Goal: Navigation & Orientation: Understand site structure

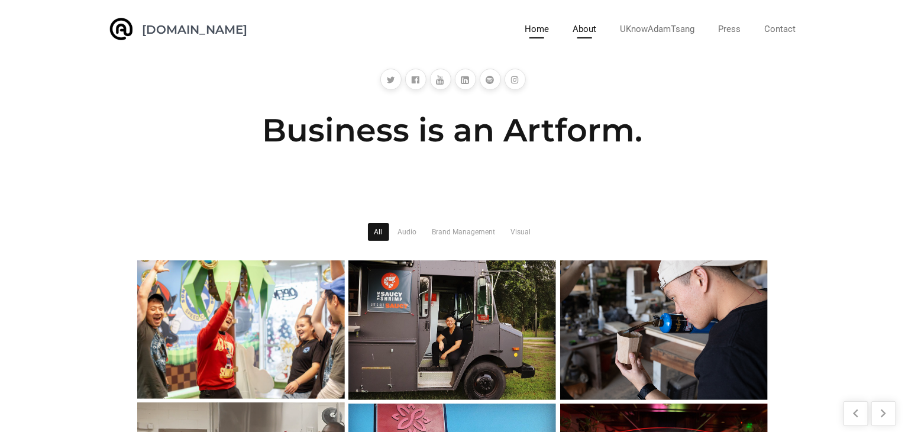
click at [582, 31] on link "About" at bounding box center [584, 29] width 24 height 18
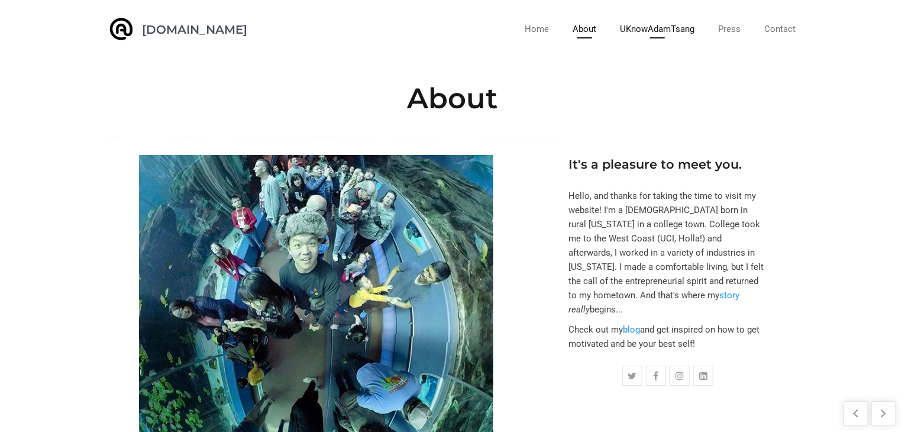
click at [657, 30] on link "UKnowAdamTsang" at bounding box center [657, 29] width 74 height 18
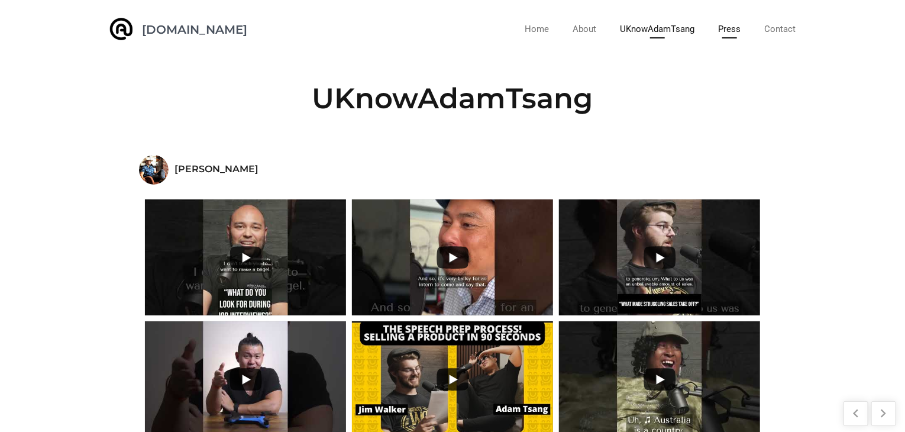
click at [730, 33] on link "Press" at bounding box center [729, 29] width 22 height 18
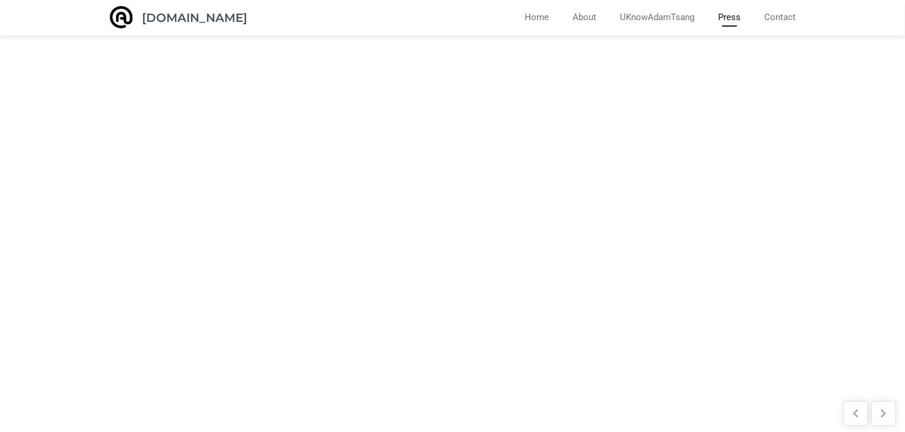
scroll to position [12, 0]
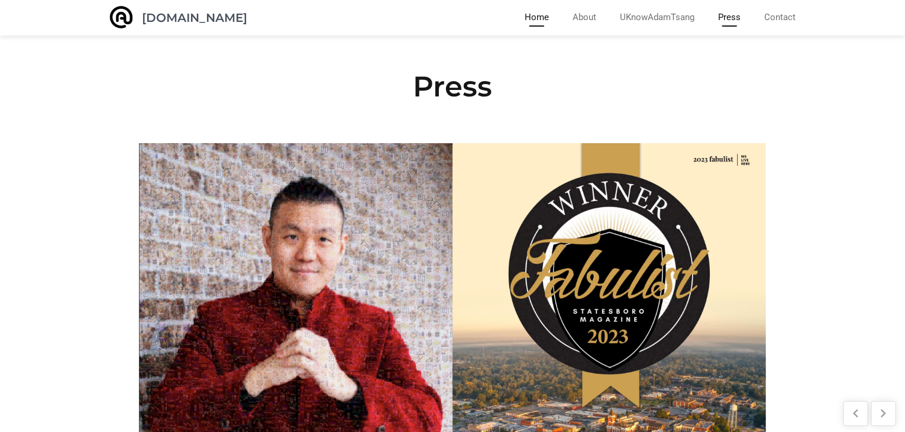
click at [544, 18] on link "Home" at bounding box center [536, 17] width 24 height 18
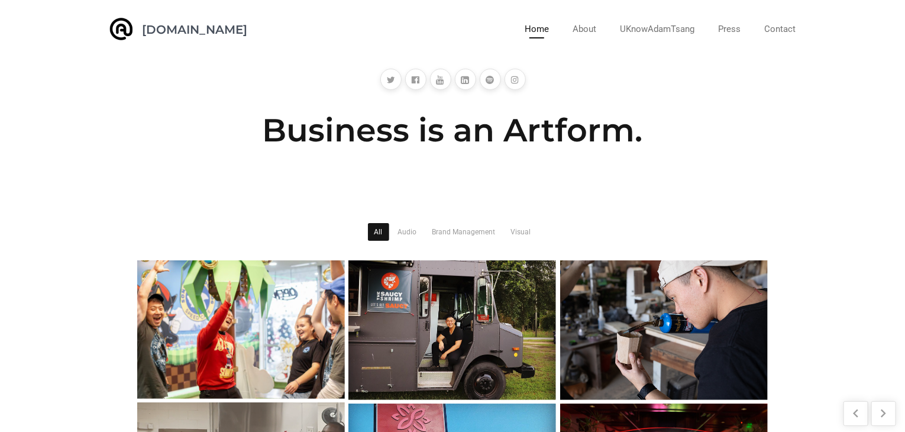
click at [175, 31] on h1 "[DOMAIN_NAME]" at bounding box center [194, 30] width 105 height 12
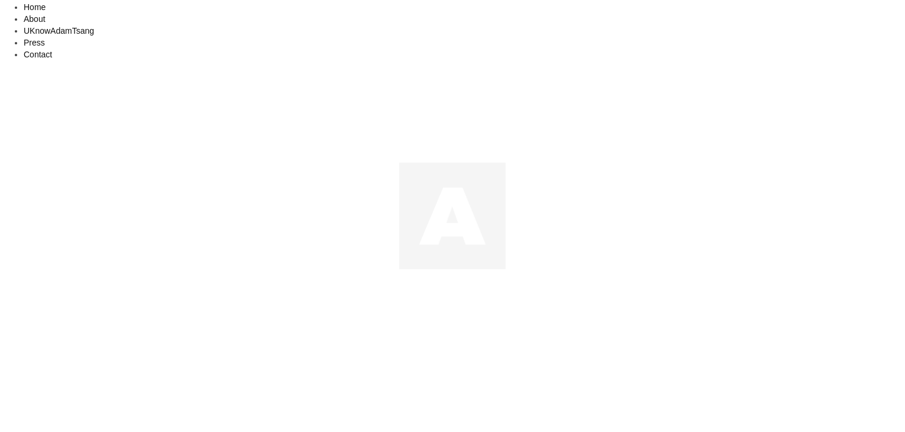
scroll to position [177, 0]
